Goal: Information Seeking & Learning: Learn about a topic

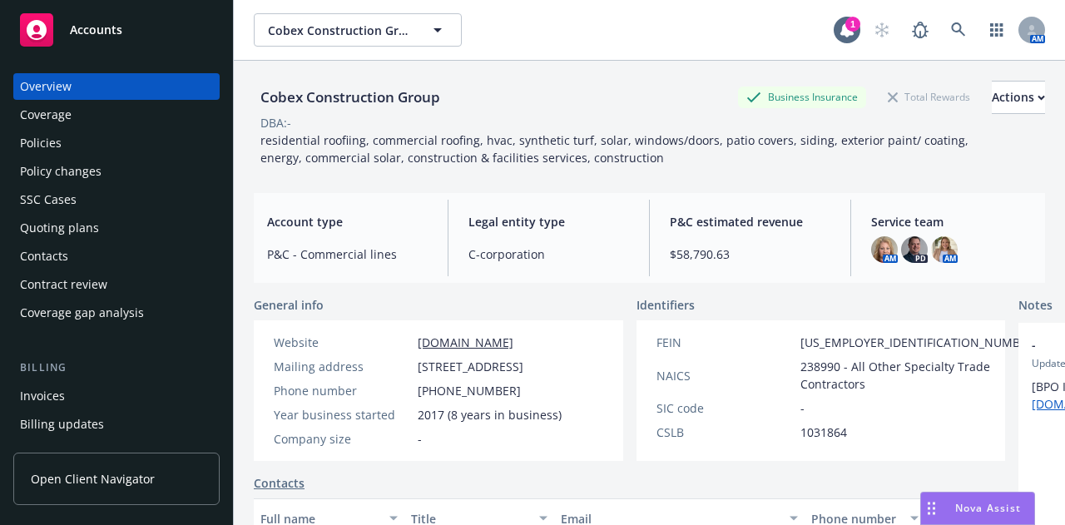
click at [481, 375] on span "[STREET_ADDRESS]" at bounding box center [471, 366] width 106 height 17
click at [69, 154] on div "Policies" at bounding box center [116, 143] width 193 height 27
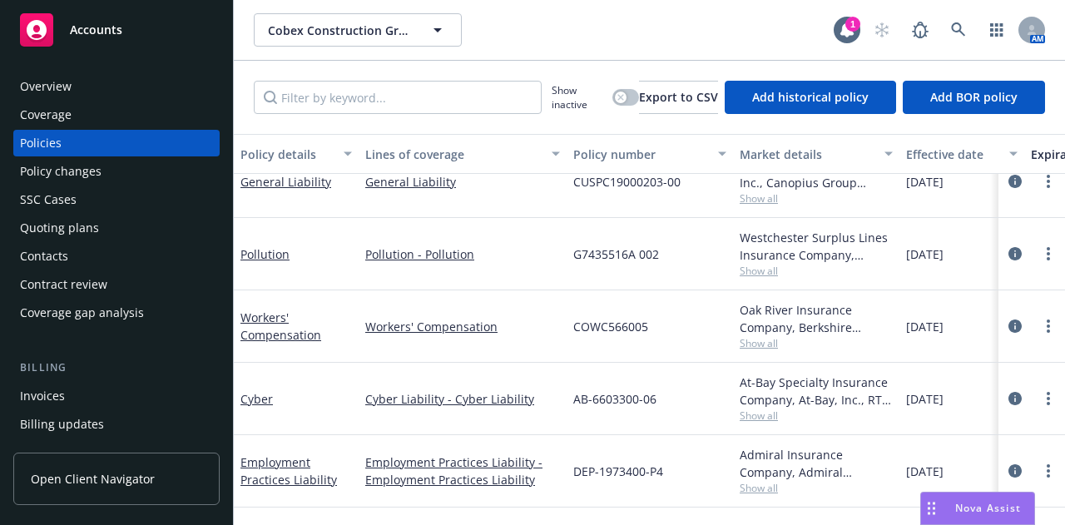
scroll to position [156, 0]
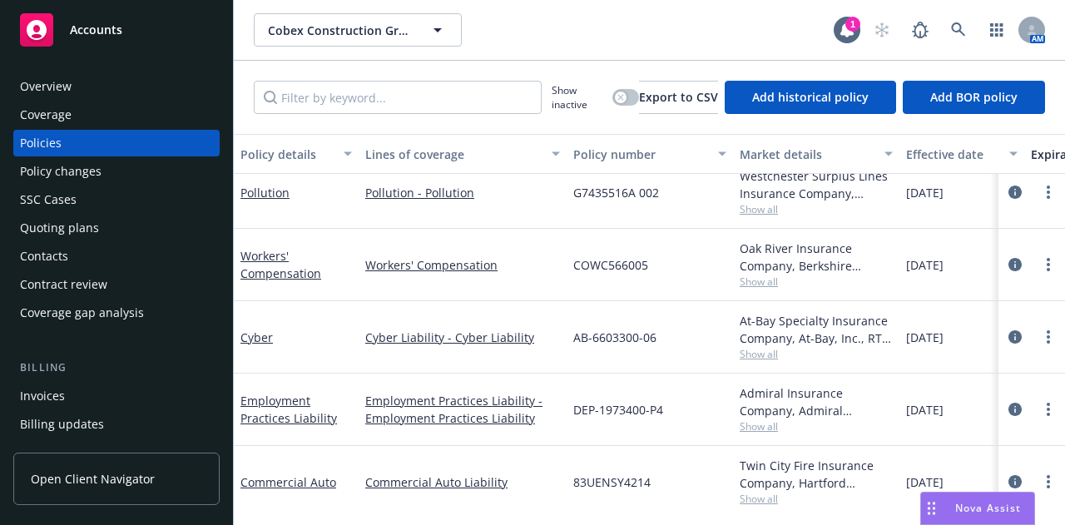
click at [777, 348] on span "Show all" at bounding box center [816, 354] width 153 height 14
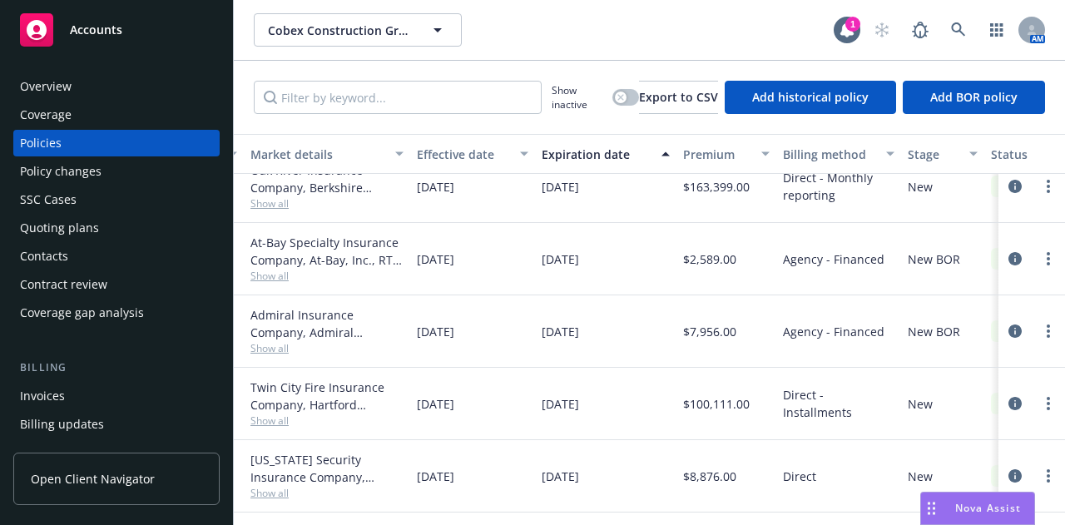
scroll to position [240, 0]
